Goal: Task Accomplishment & Management: Manage account settings

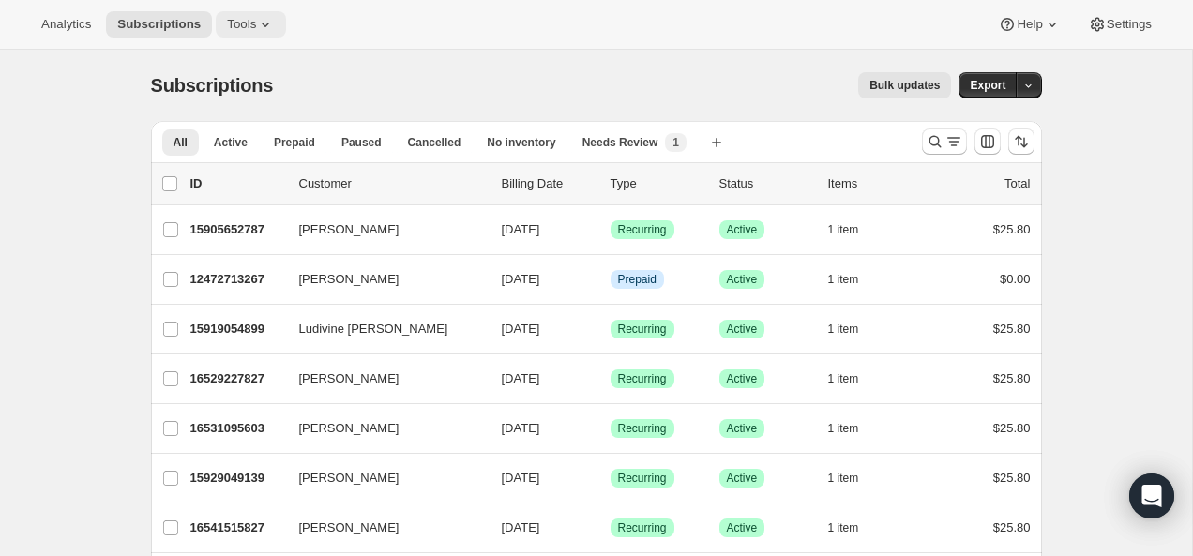
click at [258, 15] on button "Tools" at bounding box center [251, 24] width 70 height 26
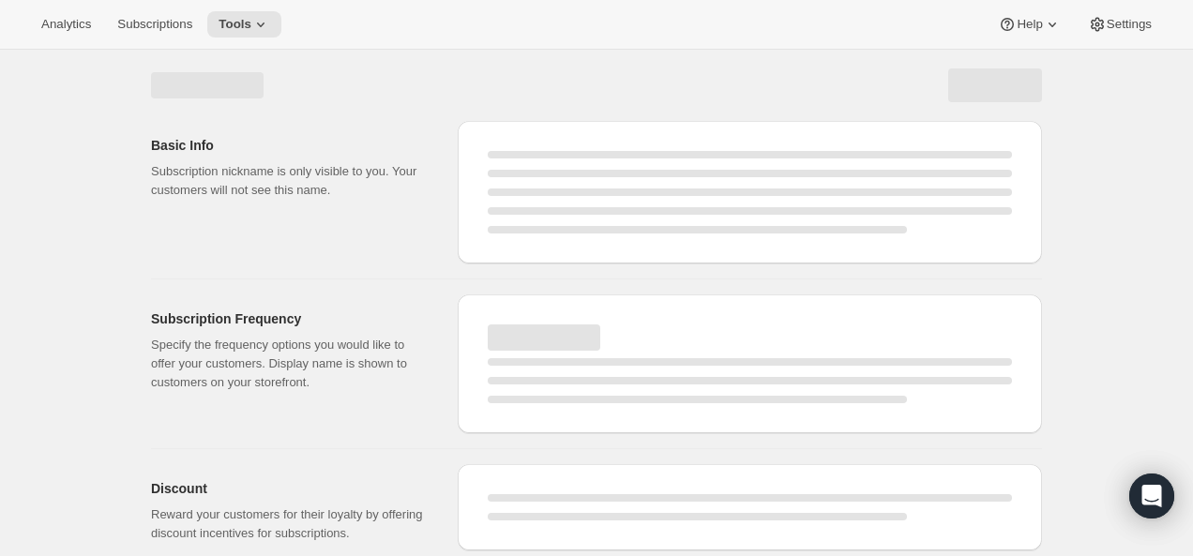
select select "WEEK"
select select "MONTH"
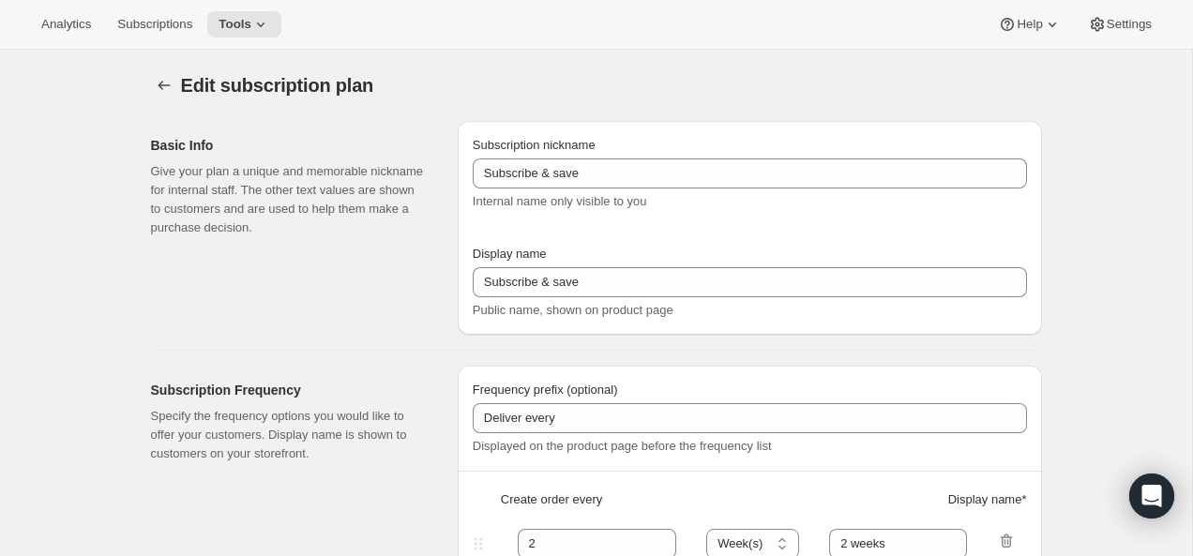
type input "PlayCubes+PlayCards- 4 payments (EN)"
type input "Every 3 months (Quarterly)"
type input "✔️ PlayCubes in first delivery (value $199)."
type input "3"
select select "MONTH"
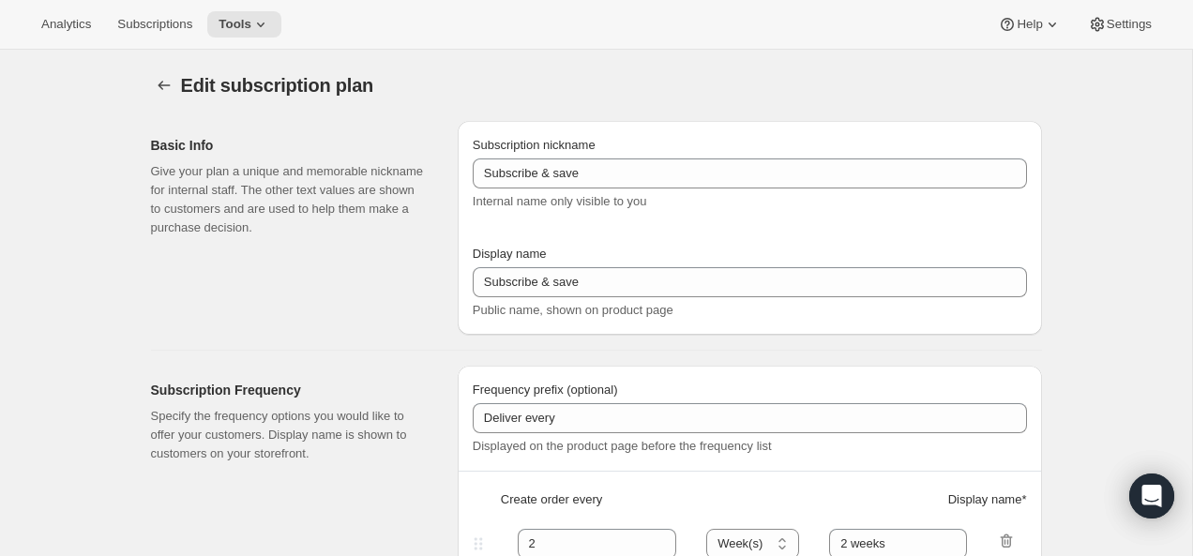
type input "✔️ 3 new PlayCards delivered every 3 months."
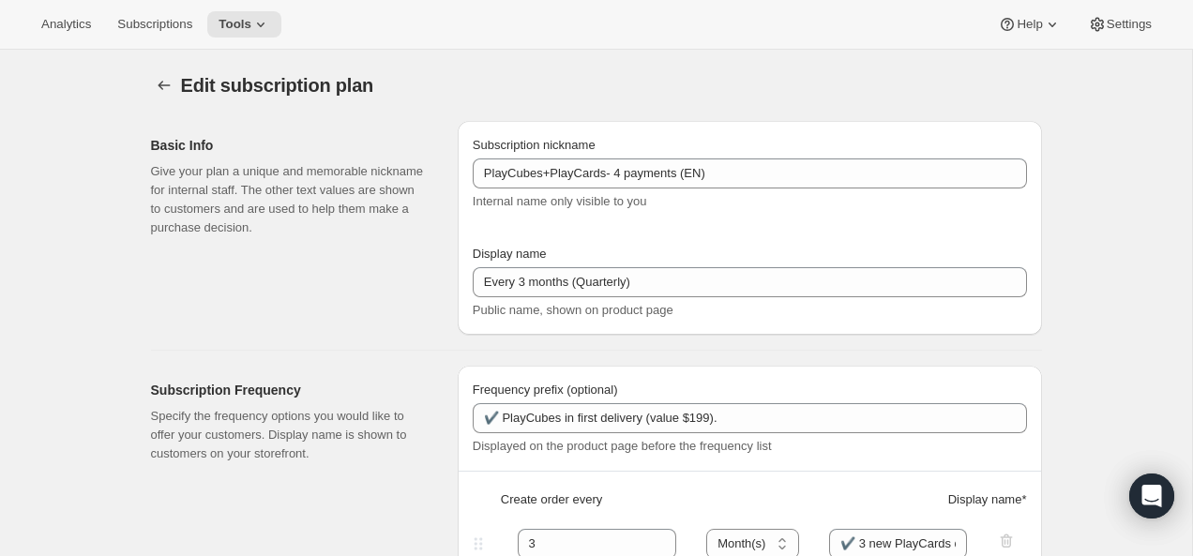
click at [173, 99] on div "Edit subscription plan. This page is ready Edit subscription plan" at bounding box center [596, 85] width 891 height 71
click at [164, 82] on icon "Subscription plans" at bounding box center [164, 85] width 19 height 19
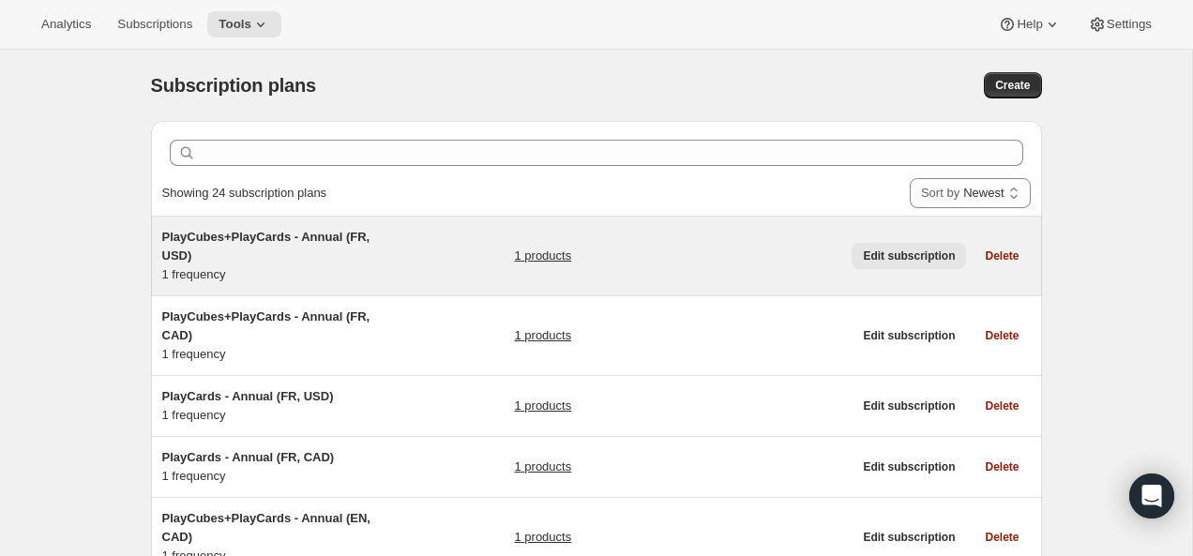
click at [913, 254] on span "Edit subscription" at bounding box center [909, 256] width 92 height 15
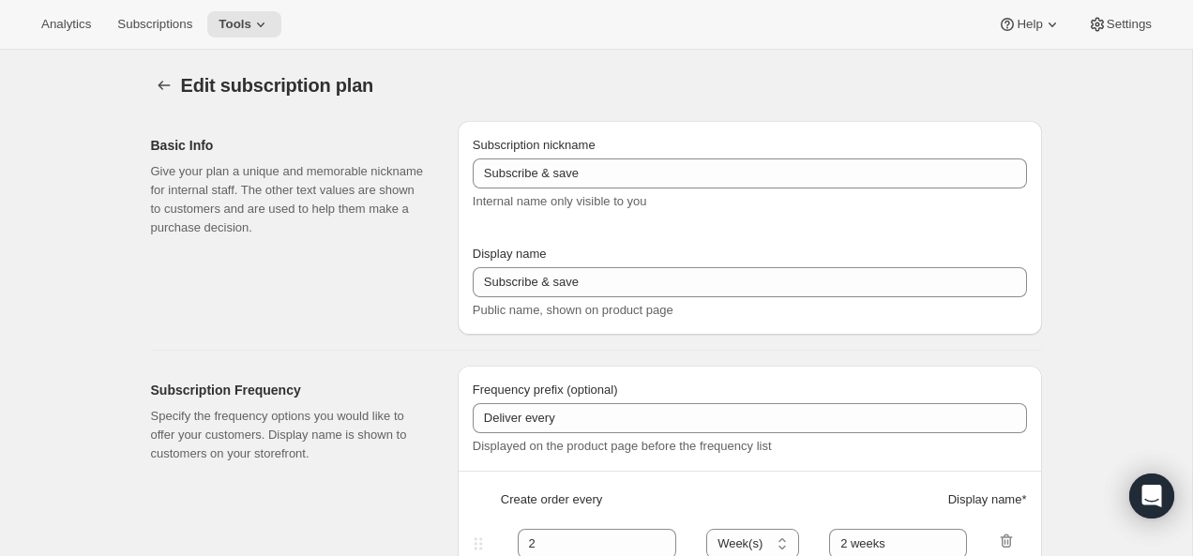
type input "PlayCubes+PlayCards - Annual (FR, USD)"
type input "Annual (1 Payment in USD for the Year - SAVE 25%)"
select select "ENABLED"
select select "MONTH"
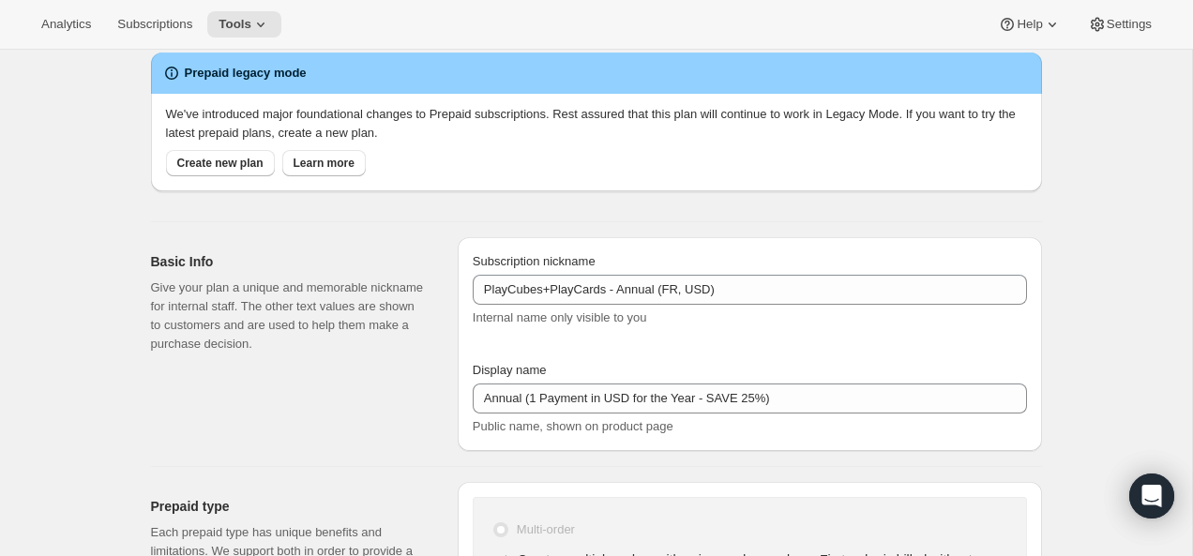
scroll to position [70, 0]
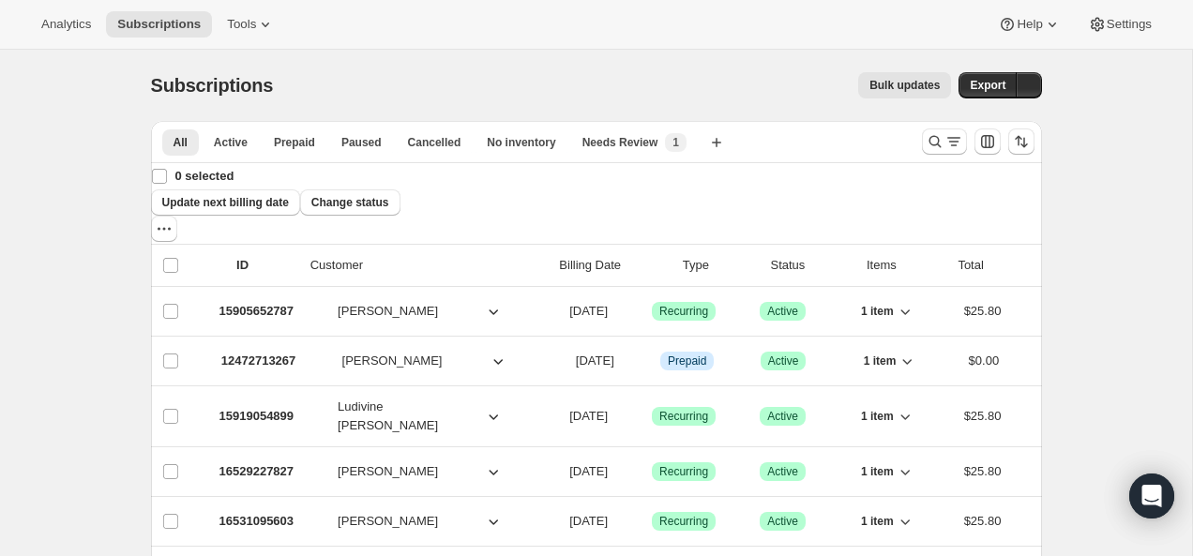
click at [323, 29] on div "Analytics Subscriptions Tools Help Settings" at bounding box center [596, 25] width 1193 height 50
